Goal: Task Accomplishment & Management: Manage account settings

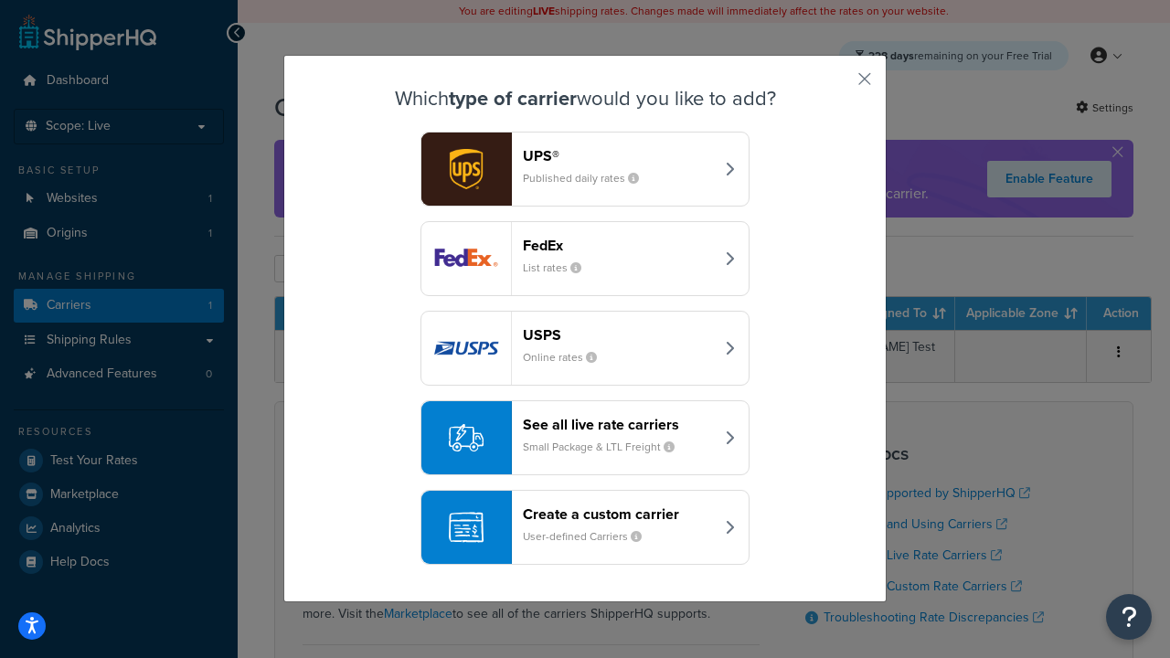
click at [618, 245] on header "FedEx" at bounding box center [618, 245] width 191 height 17
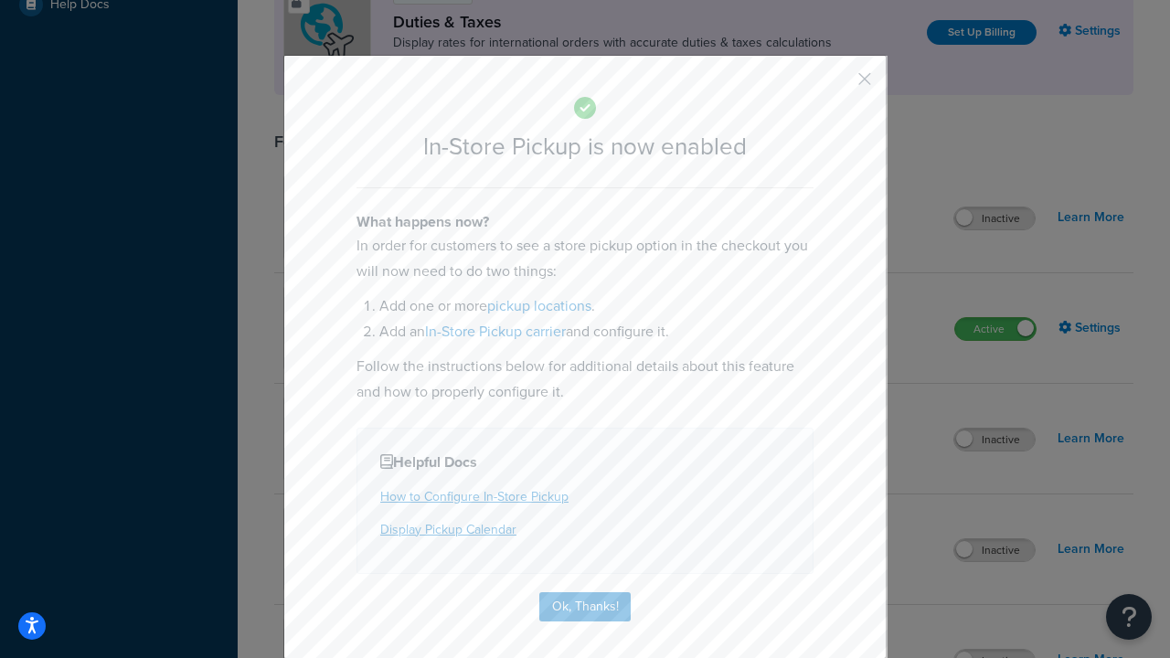
click at [837, 85] on button "button" at bounding box center [837, 85] width 5 height 5
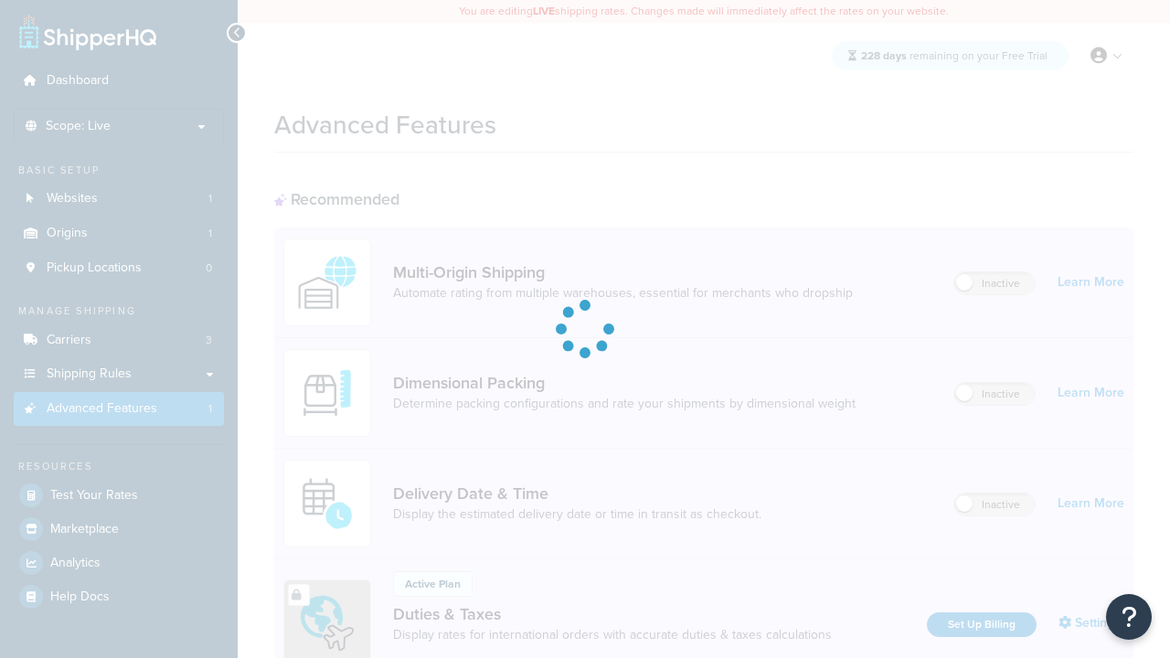
scroll to position [592, 0]
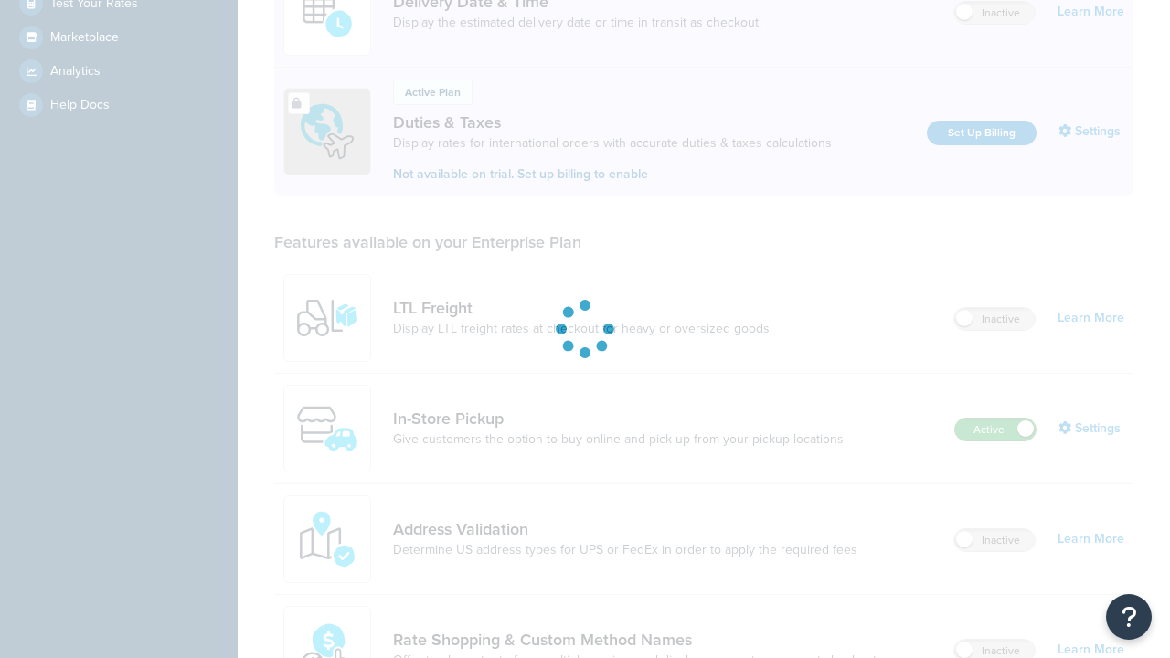
click at [995, 419] on label "Active" at bounding box center [995, 430] width 80 height 22
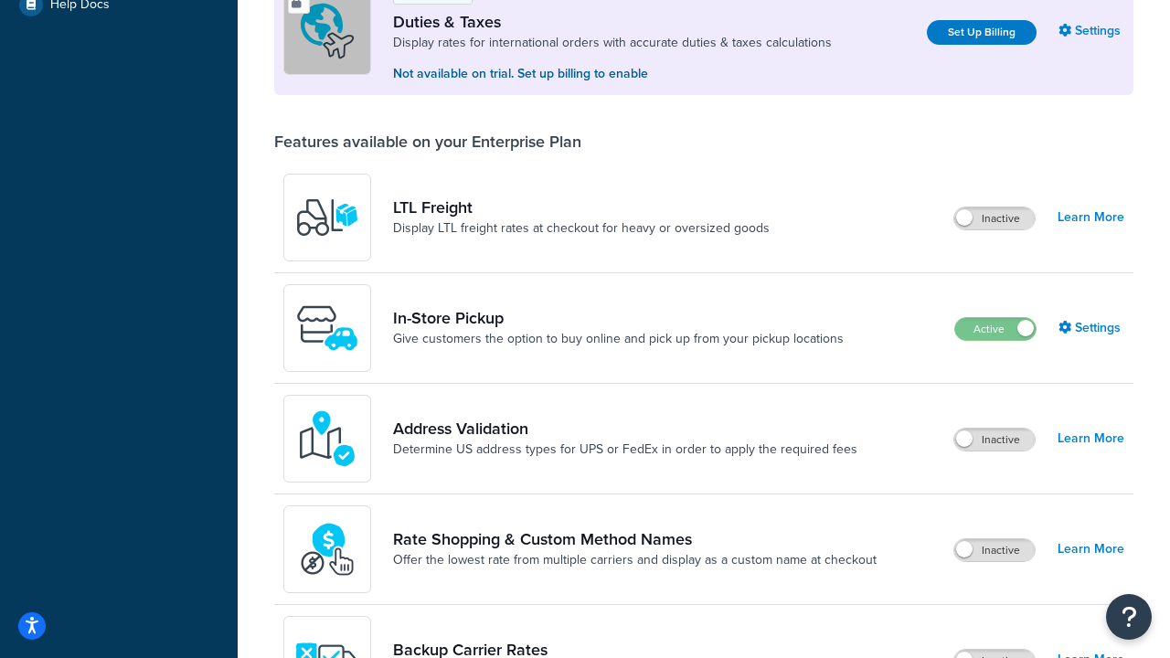
scroll to position [557, 0]
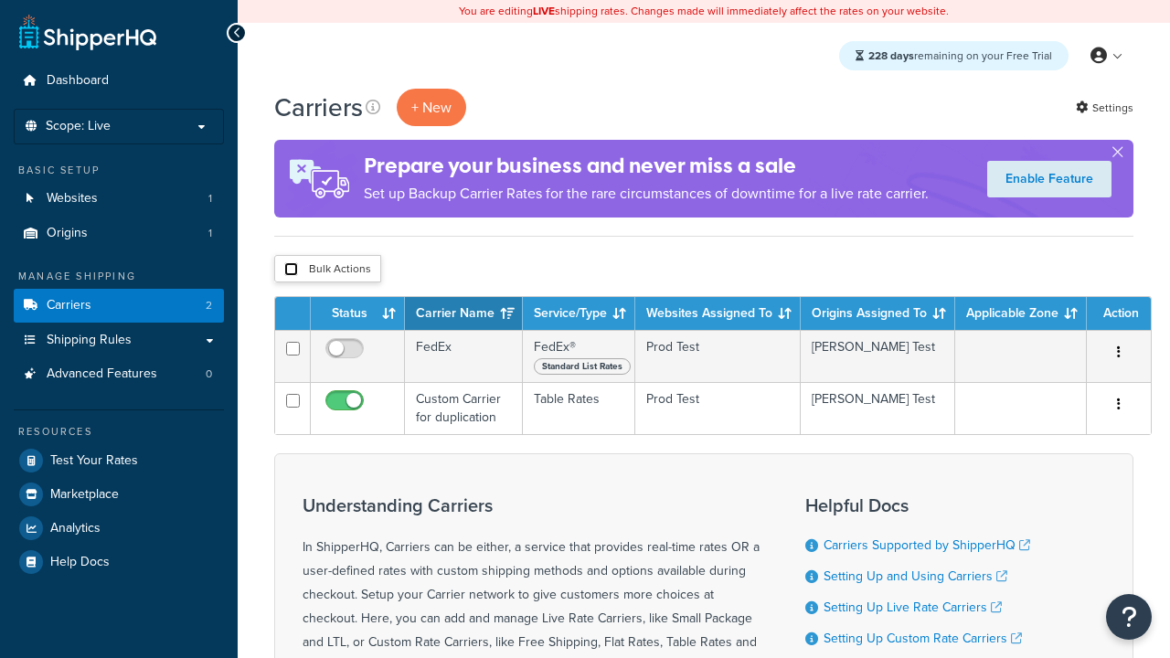
click at [291, 270] on input "checkbox" at bounding box center [291, 269] width 14 height 14
checkbox input "true"
click at [0, 0] on button "Delete" at bounding box center [0, 0] width 0 height 0
